Goal: Task Accomplishment & Management: Complete application form

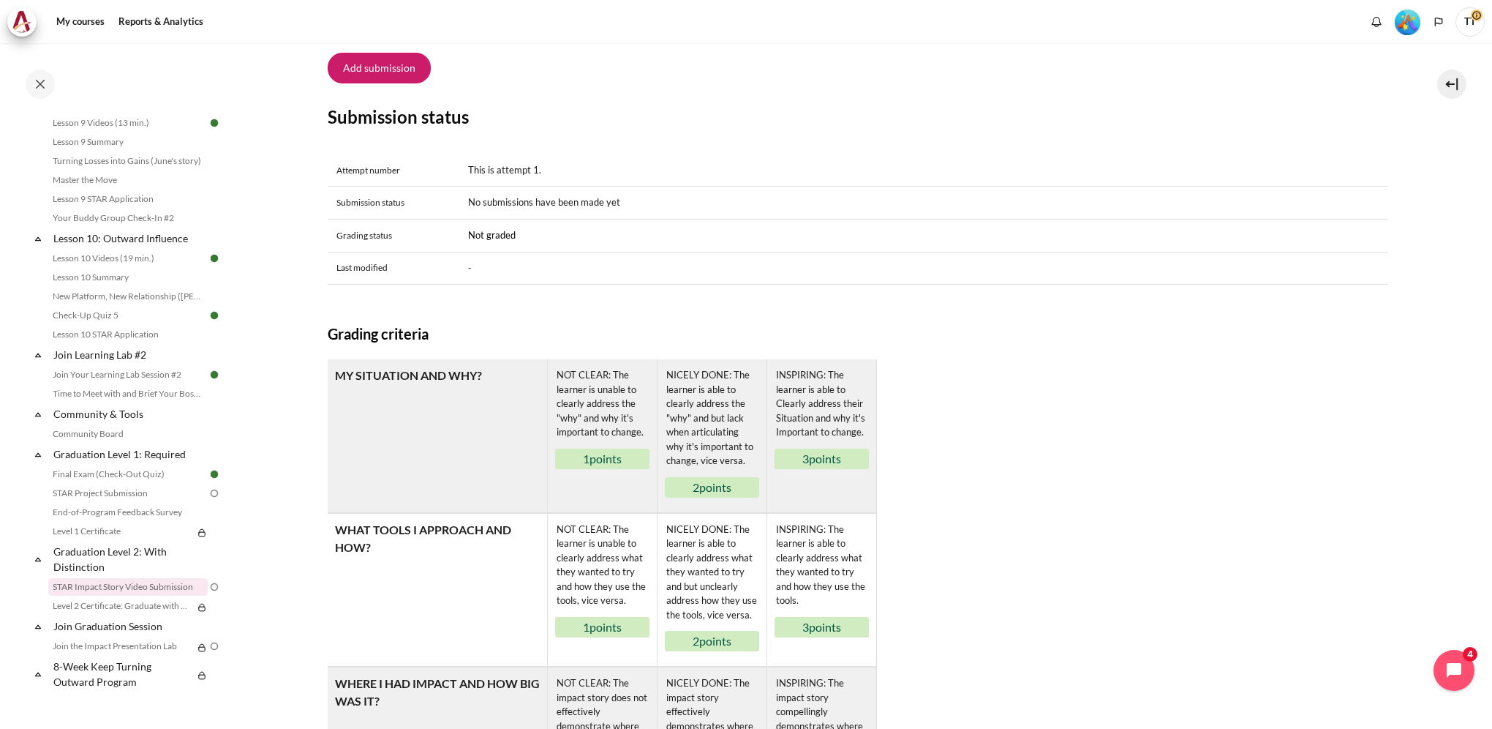
scroll to position [309, 0]
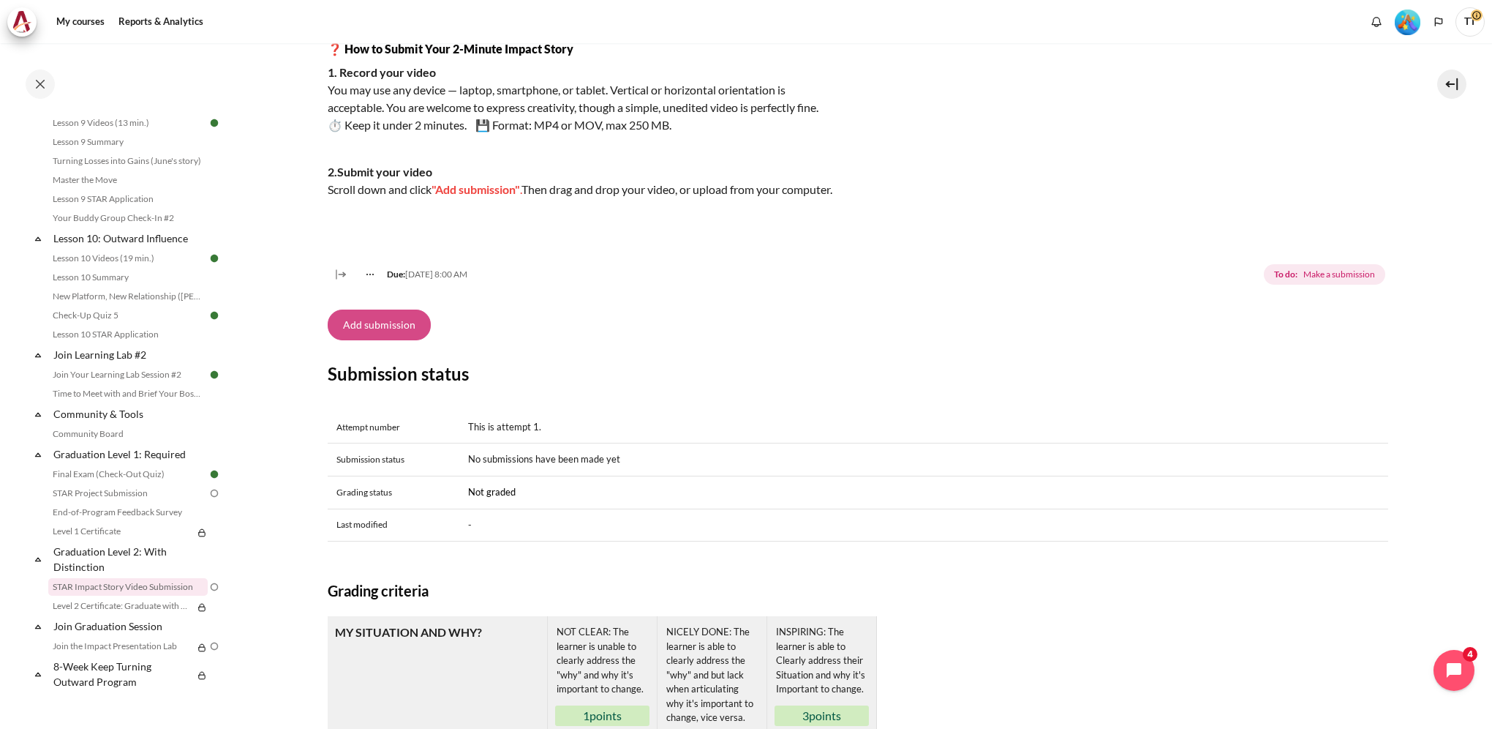
click at [389, 340] on button "Add submission" at bounding box center [379, 324] width 103 height 31
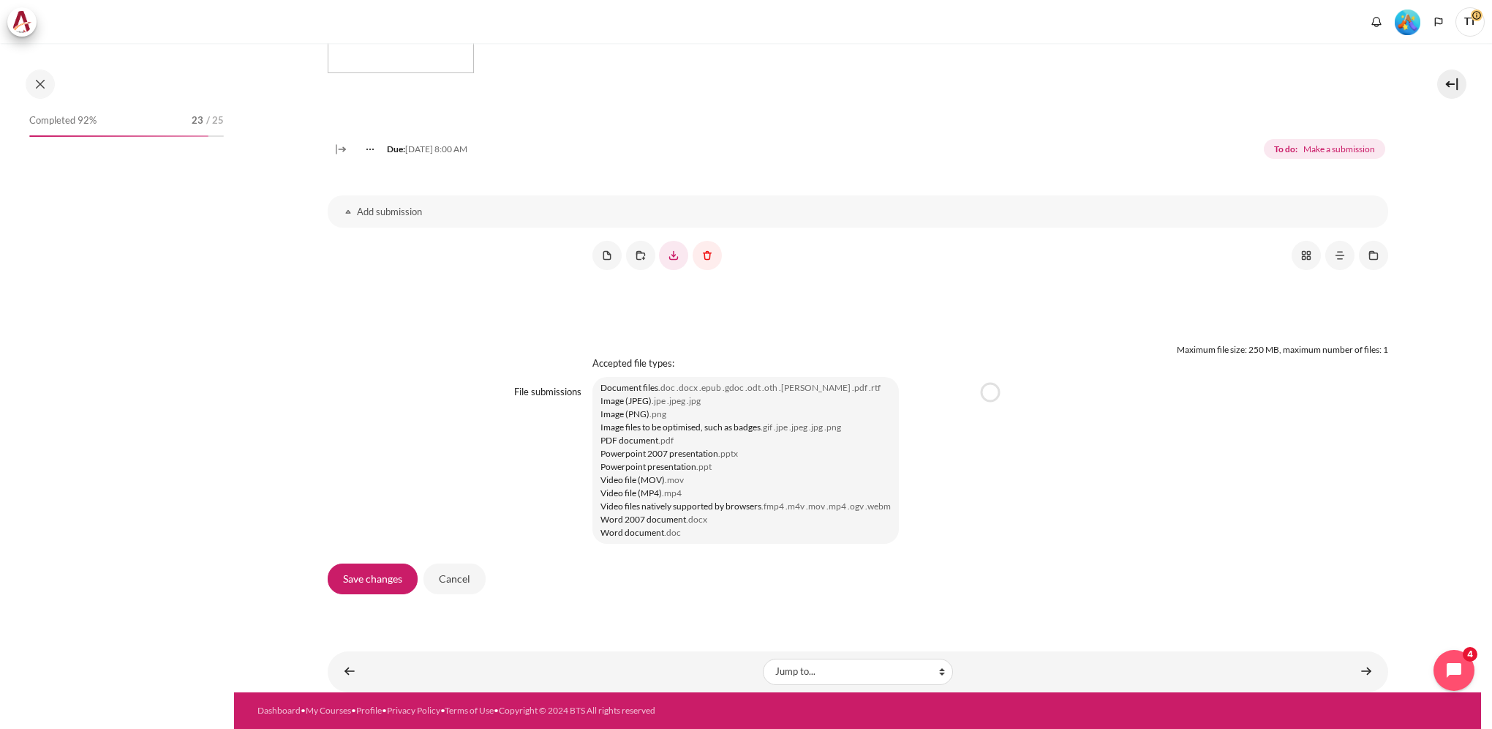
scroll to position [907, 0]
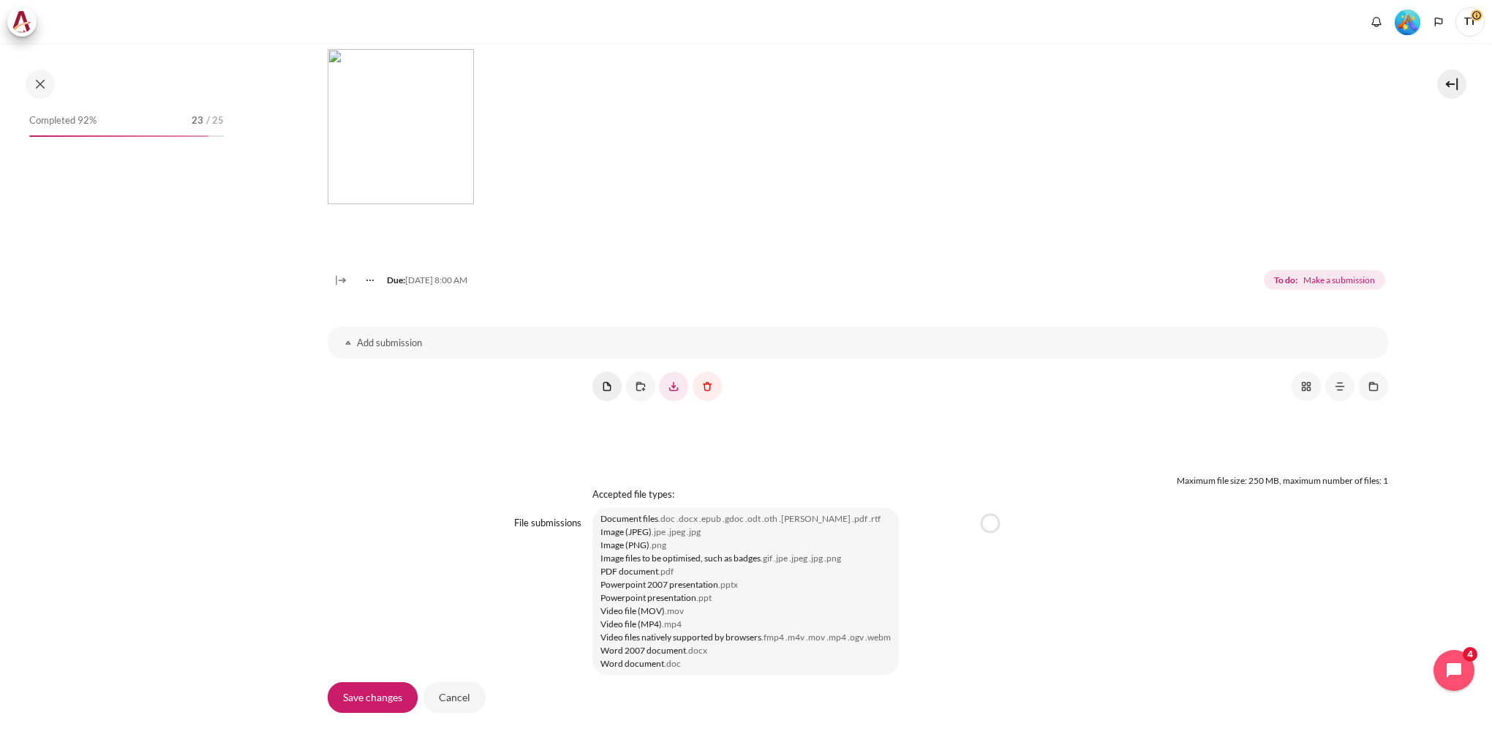
click at [597, 401] on link "Content" at bounding box center [607, 386] width 29 height 29
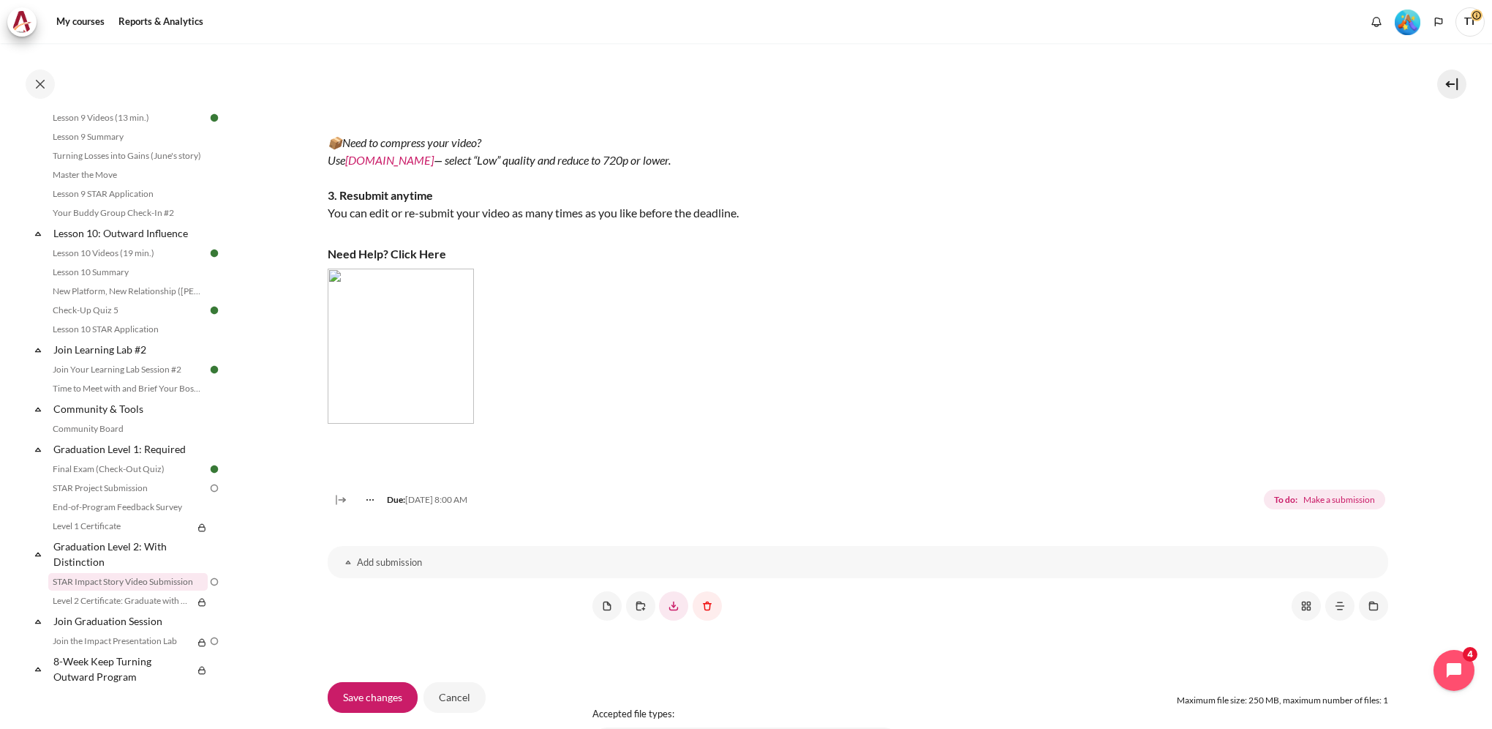
scroll to position [980, 0]
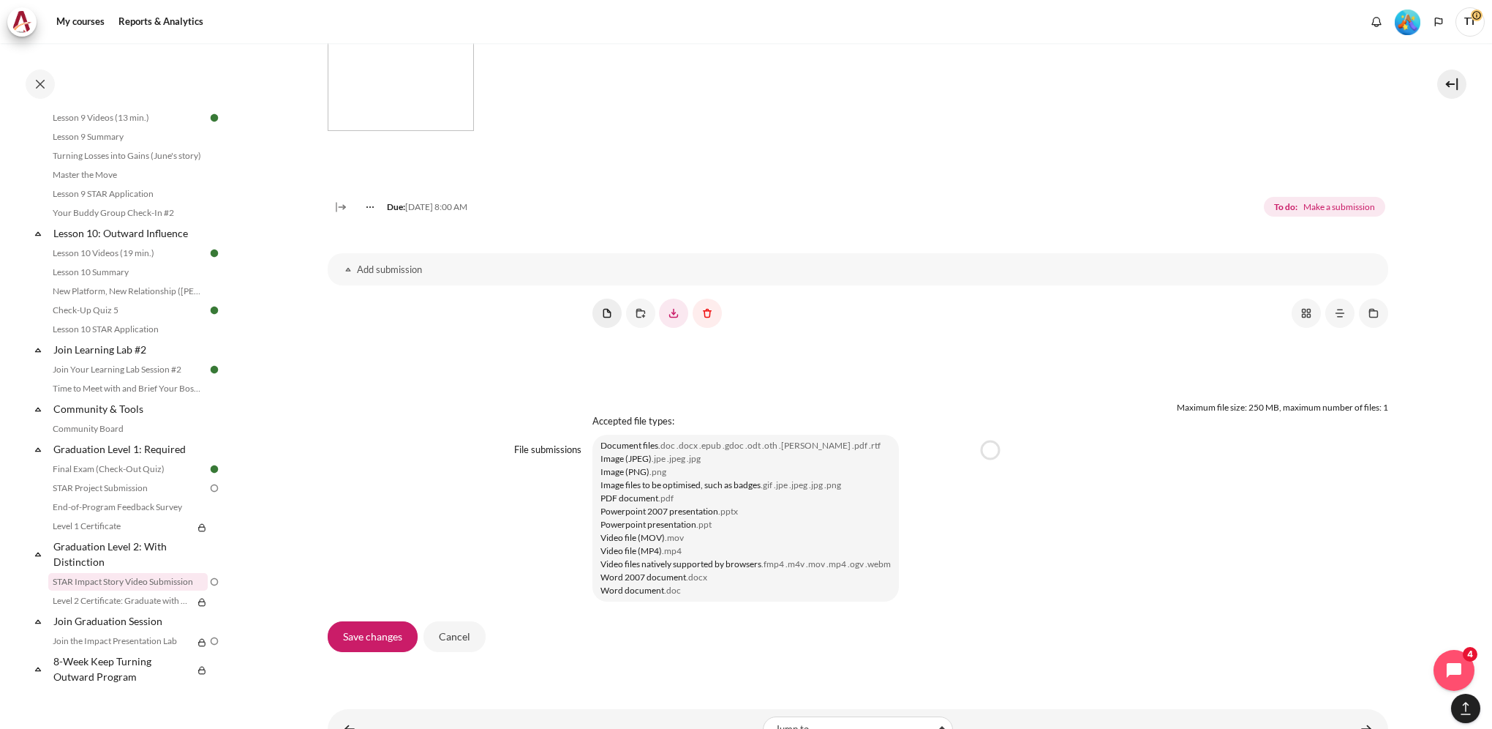
click at [601, 328] on link "Content" at bounding box center [607, 312] width 29 height 29
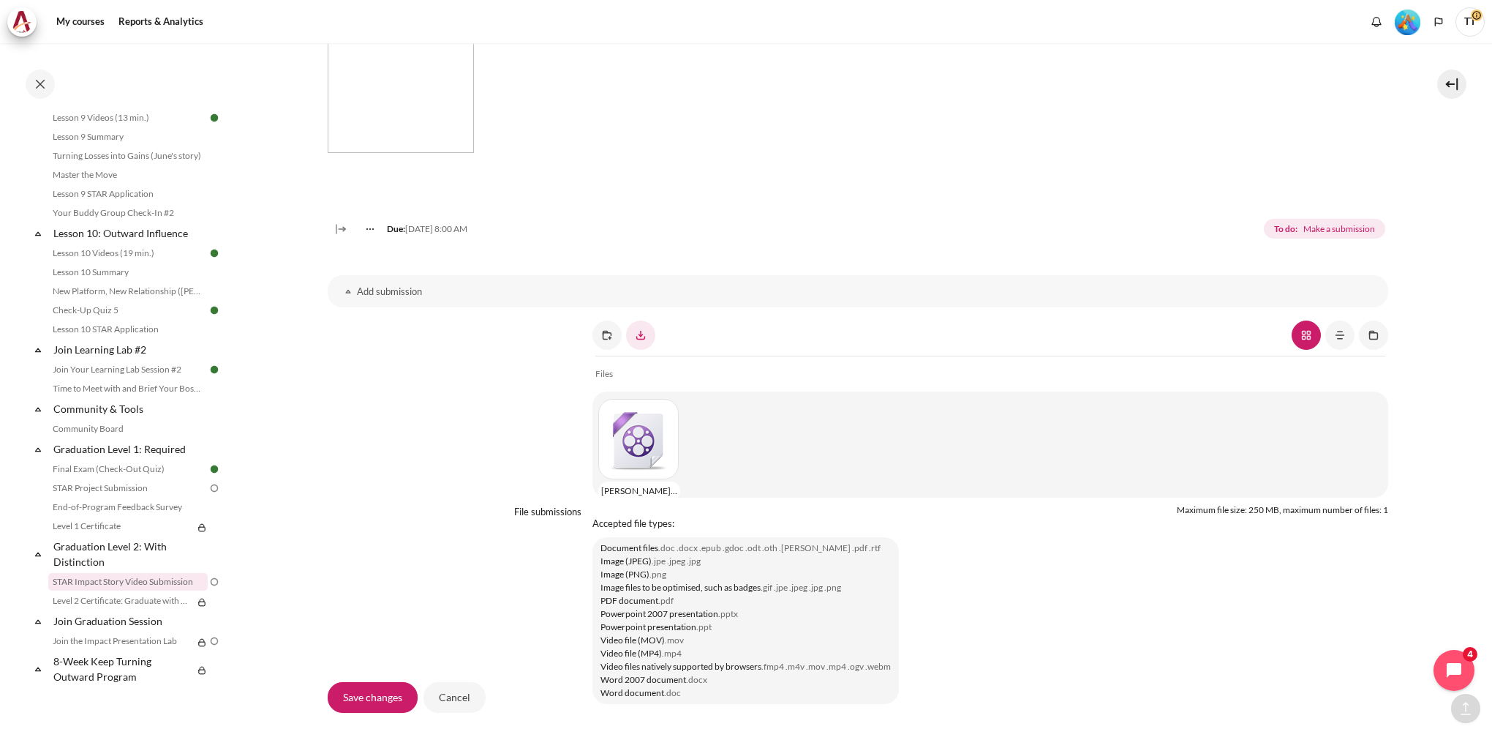
scroll to position [1135, 0]
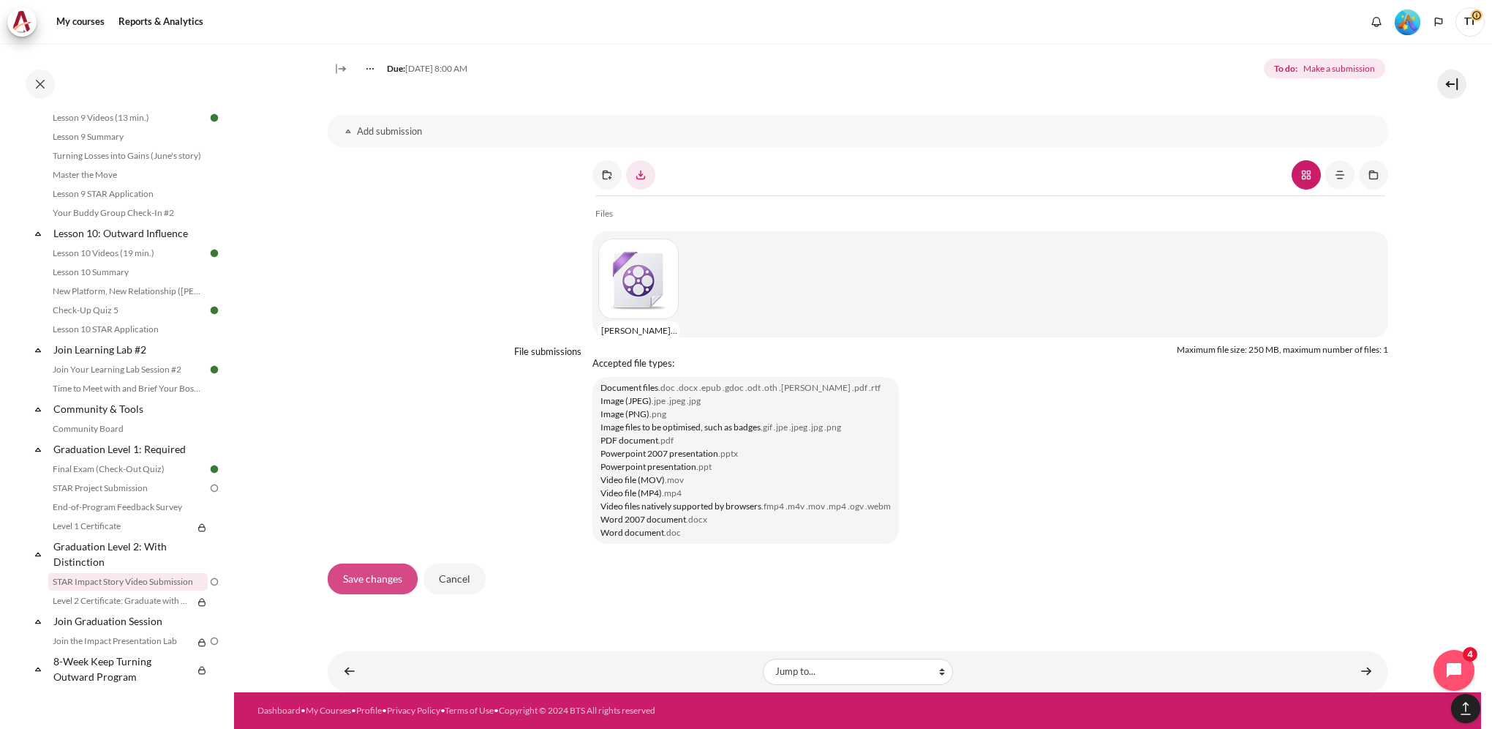
click at [366, 579] on input "Save changes" at bounding box center [373, 578] width 90 height 31
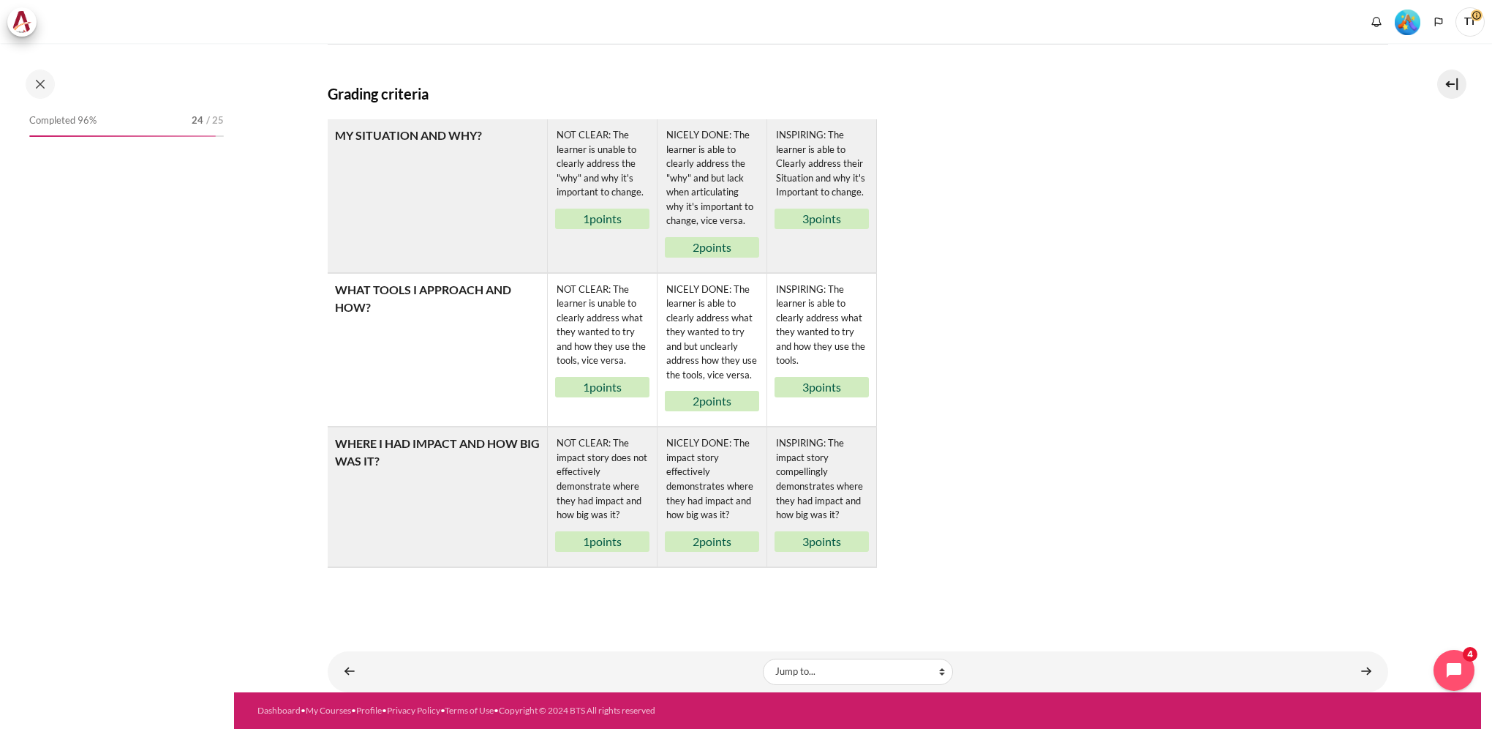
scroll to position [881, 0]
click at [1360, 672] on link "Content" at bounding box center [1366, 671] width 29 height 29
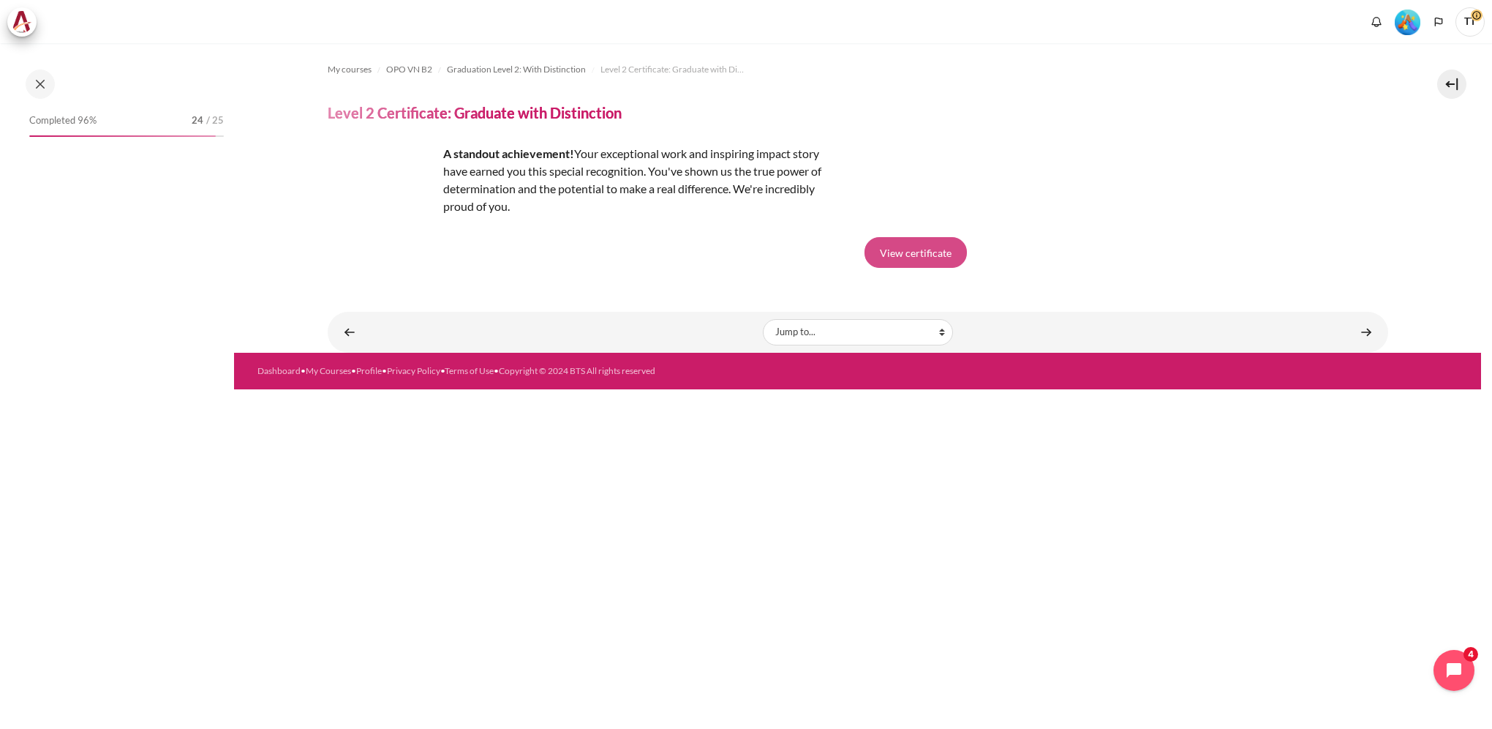
click at [917, 252] on link "View certificate" at bounding box center [916, 252] width 102 height 31
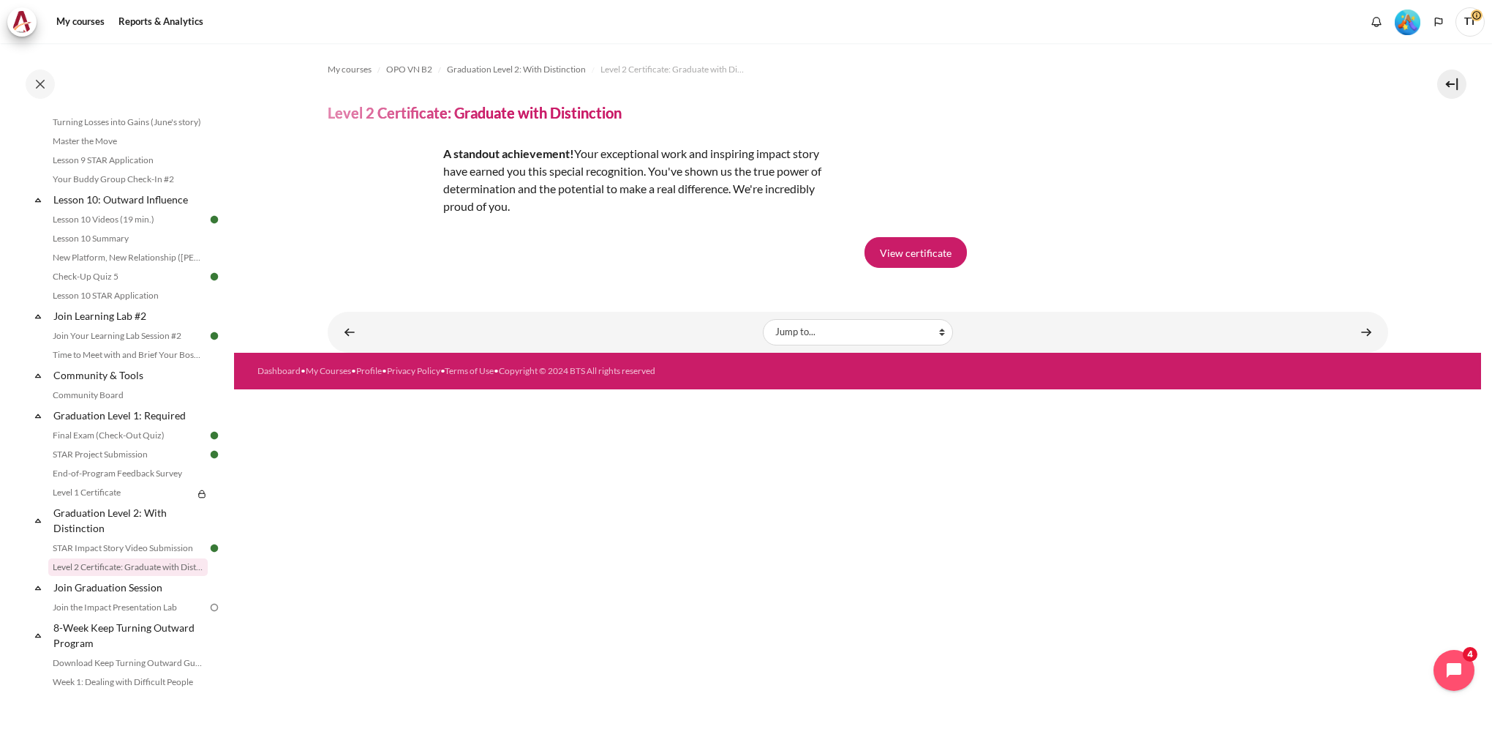
scroll to position [1390, 0]
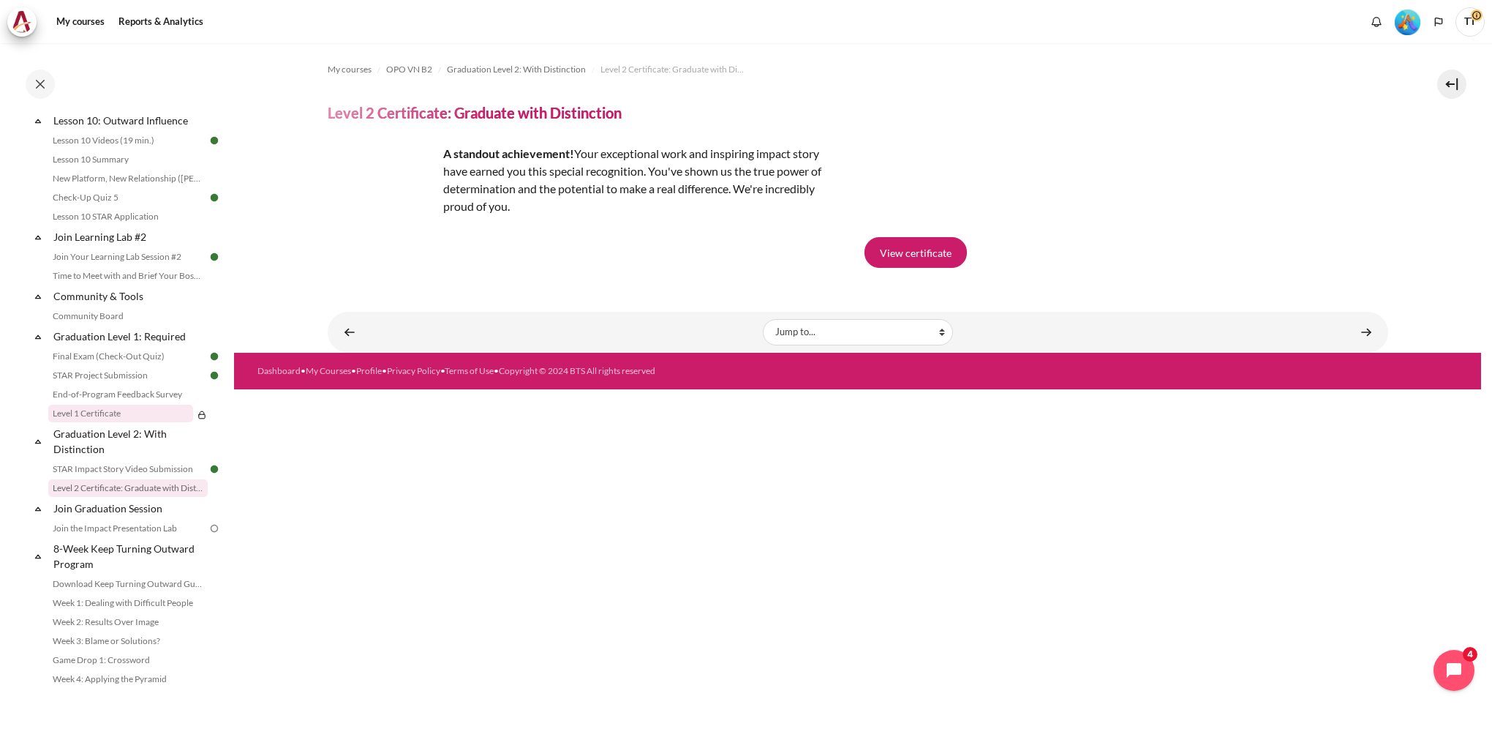
click at [87, 422] on link "Level 1 Certificate" at bounding box center [120, 414] width 145 height 18
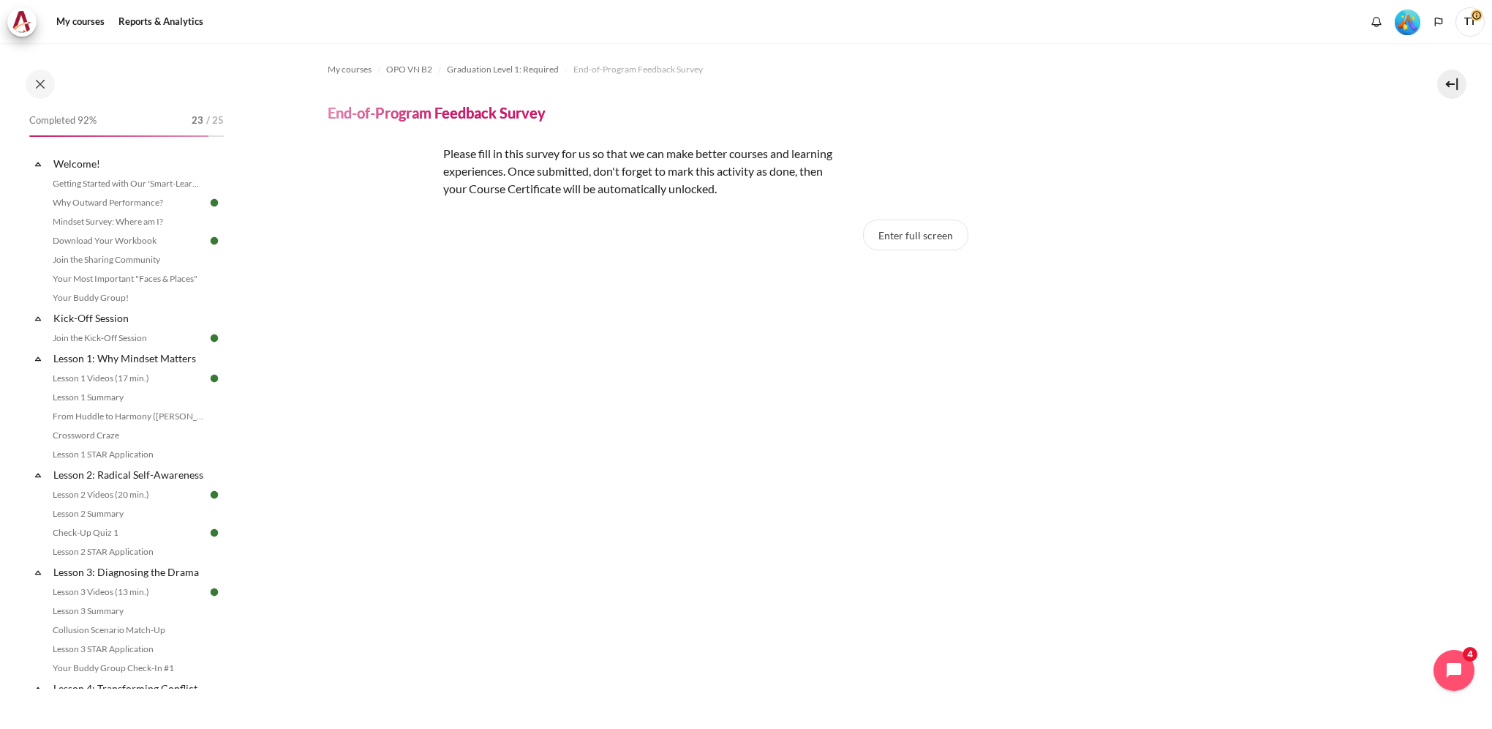
scroll to position [1392, 0]
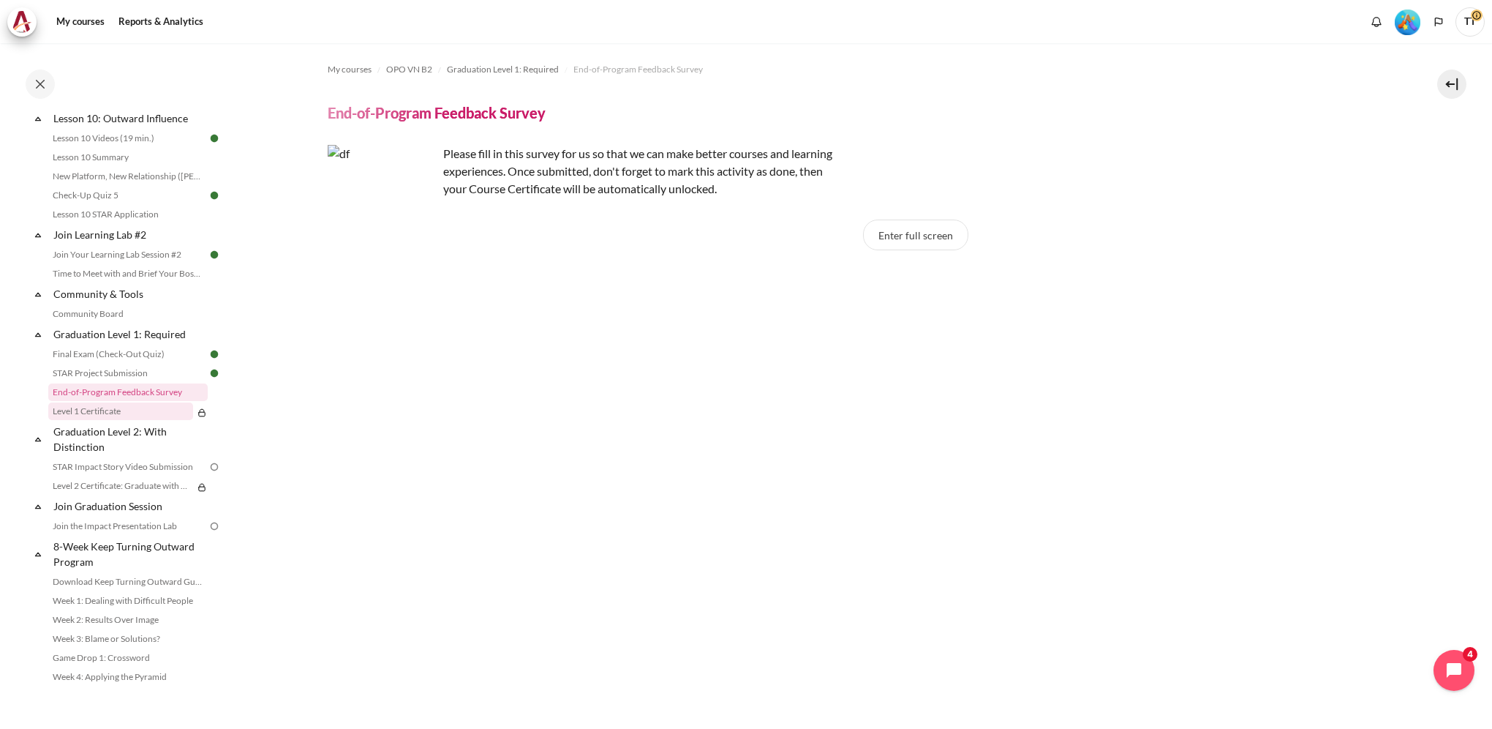
click at [106, 420] on link "Level 1 Certificate" at bounding box center [120, 411] width 145 height 18
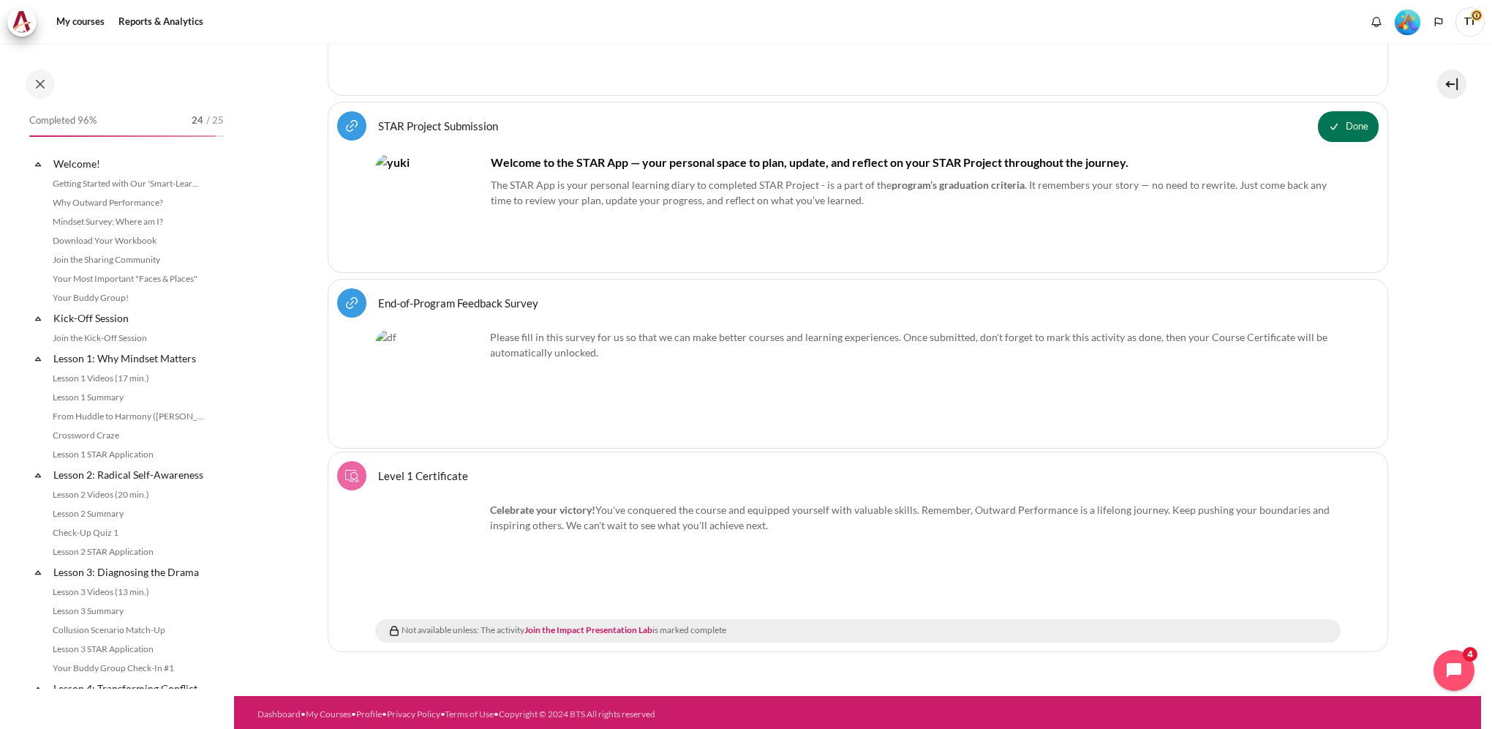
scroll to position [1422, 0]
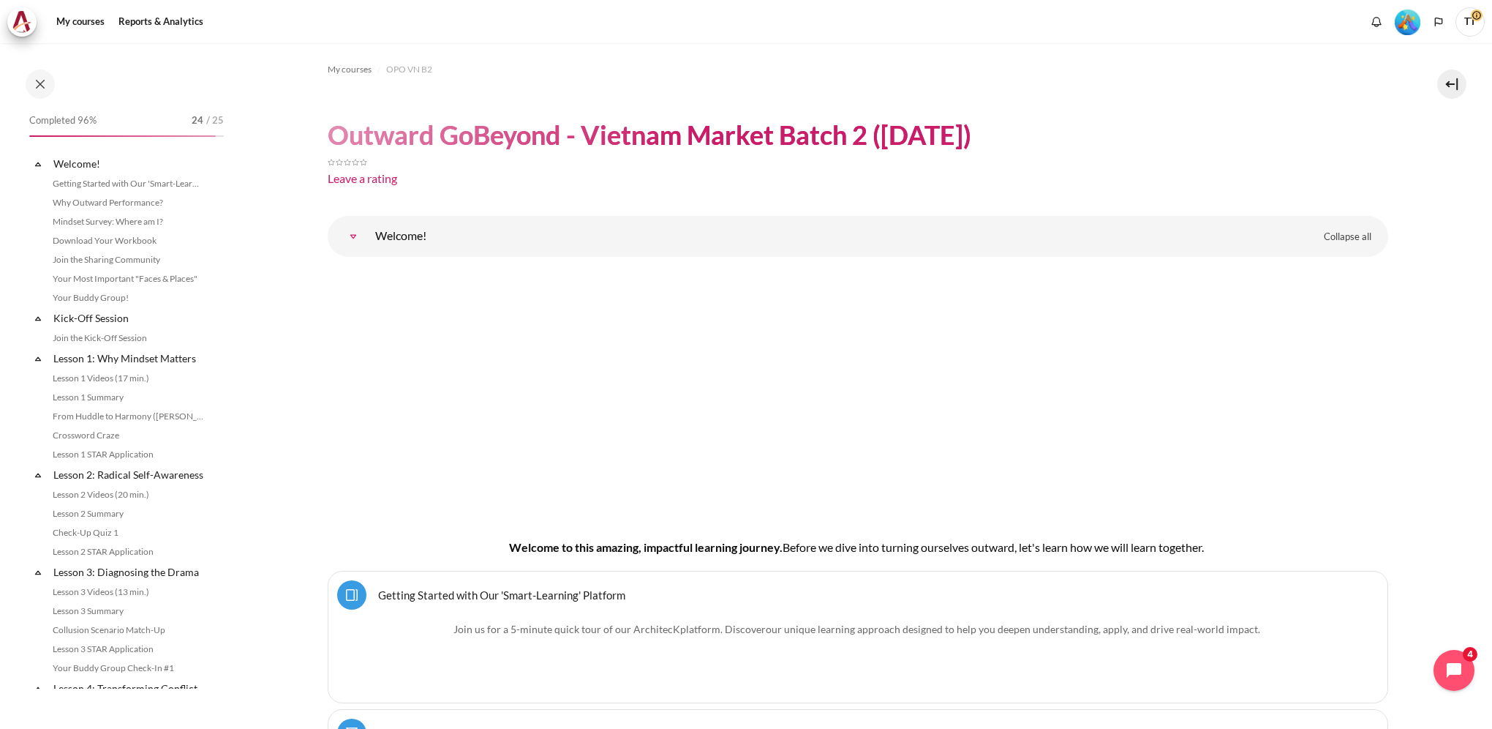
scroll to position [1422, 0]
